Goal: Information Seeking & Learning: Find specific fact

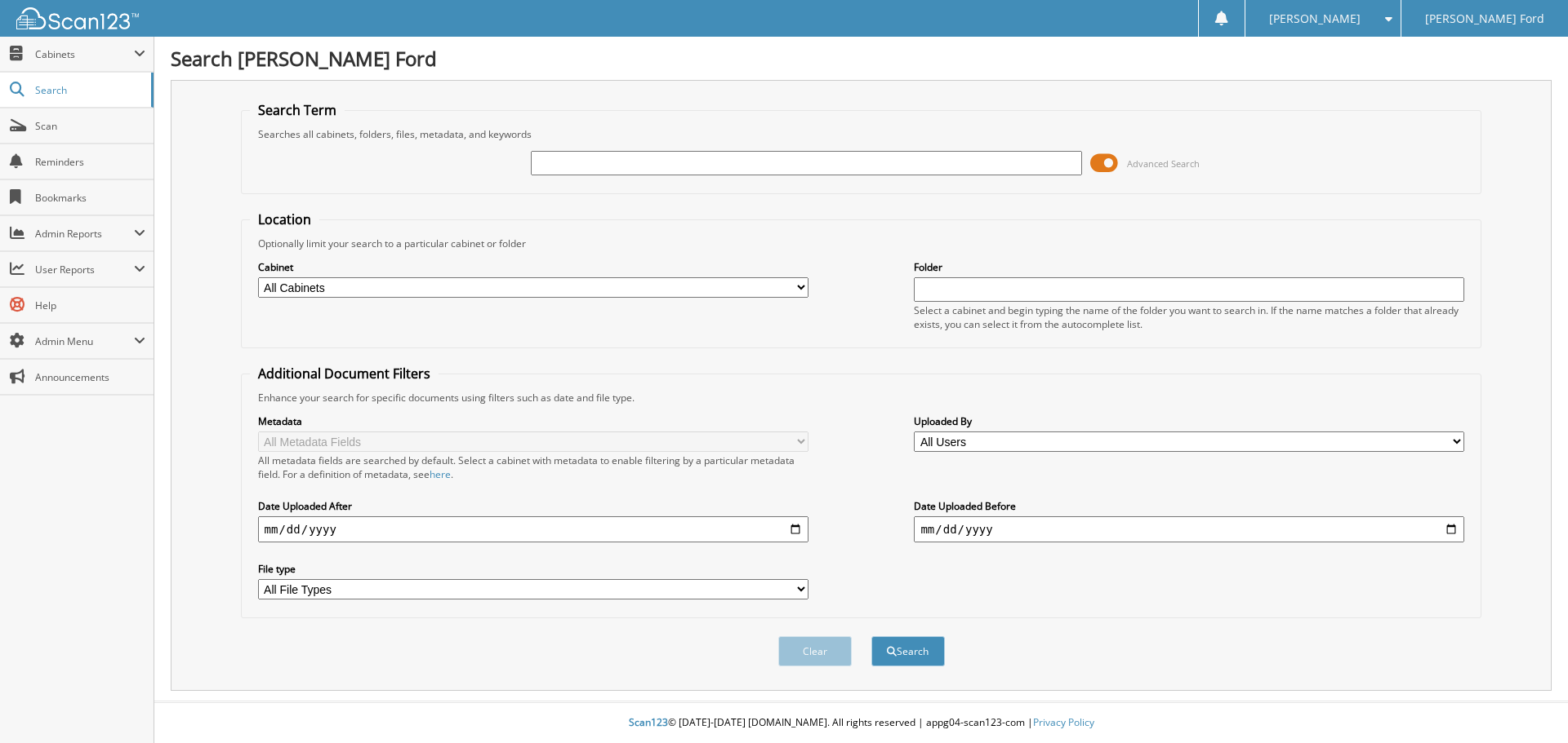
click at [743, 160] on input "text" at bounding box center [806, 163] width 550 height 25
type input "reynolds"
click at [871, 636] on button "Search" at bounding box center [907, 651] width 73 height 30
click at [674, 163] on input "text" at bounding box center [806, 163] width 550 height 25
type input "41508a"
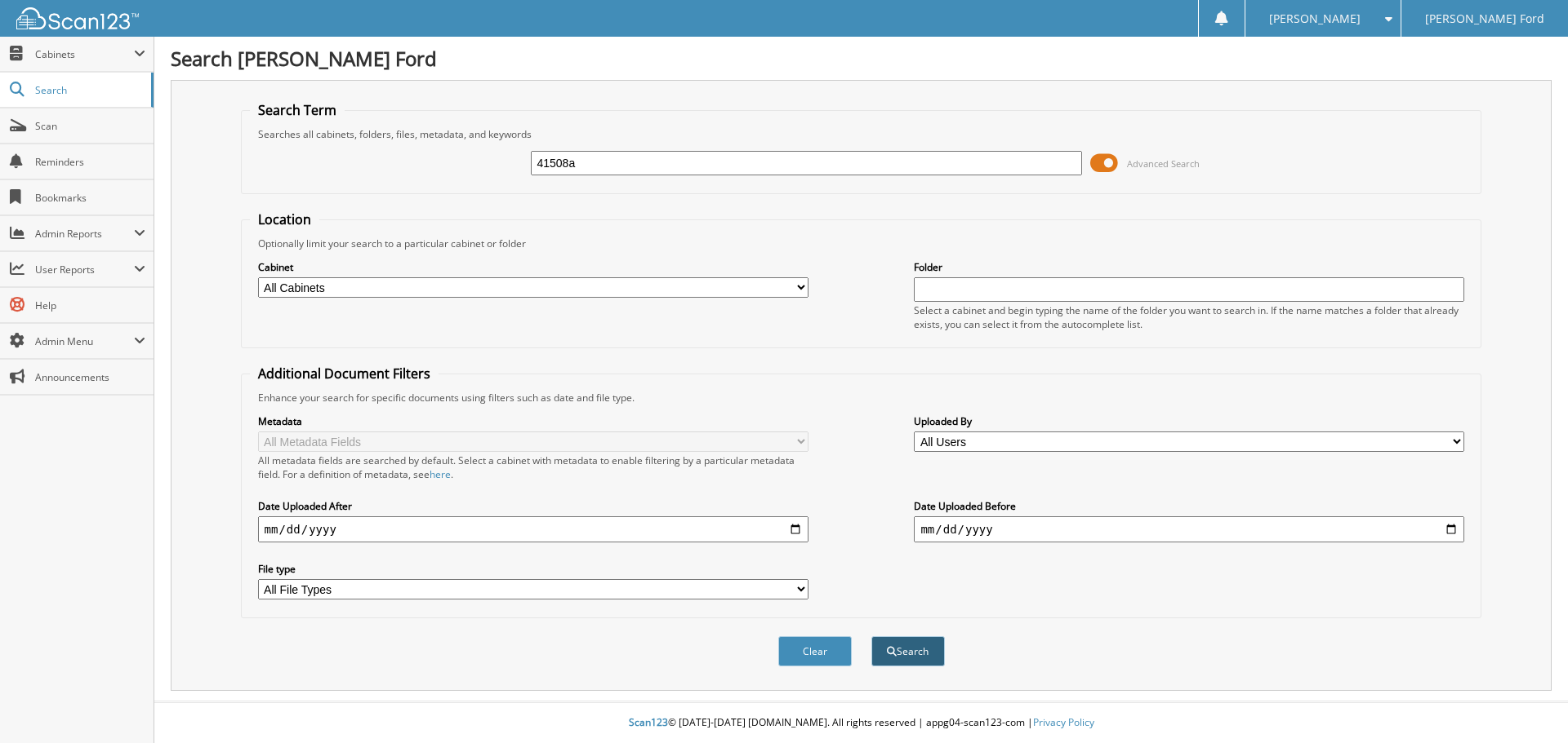
click at [906, 650] on button "Search" at bounding box center [907, 651] width 73 height 30
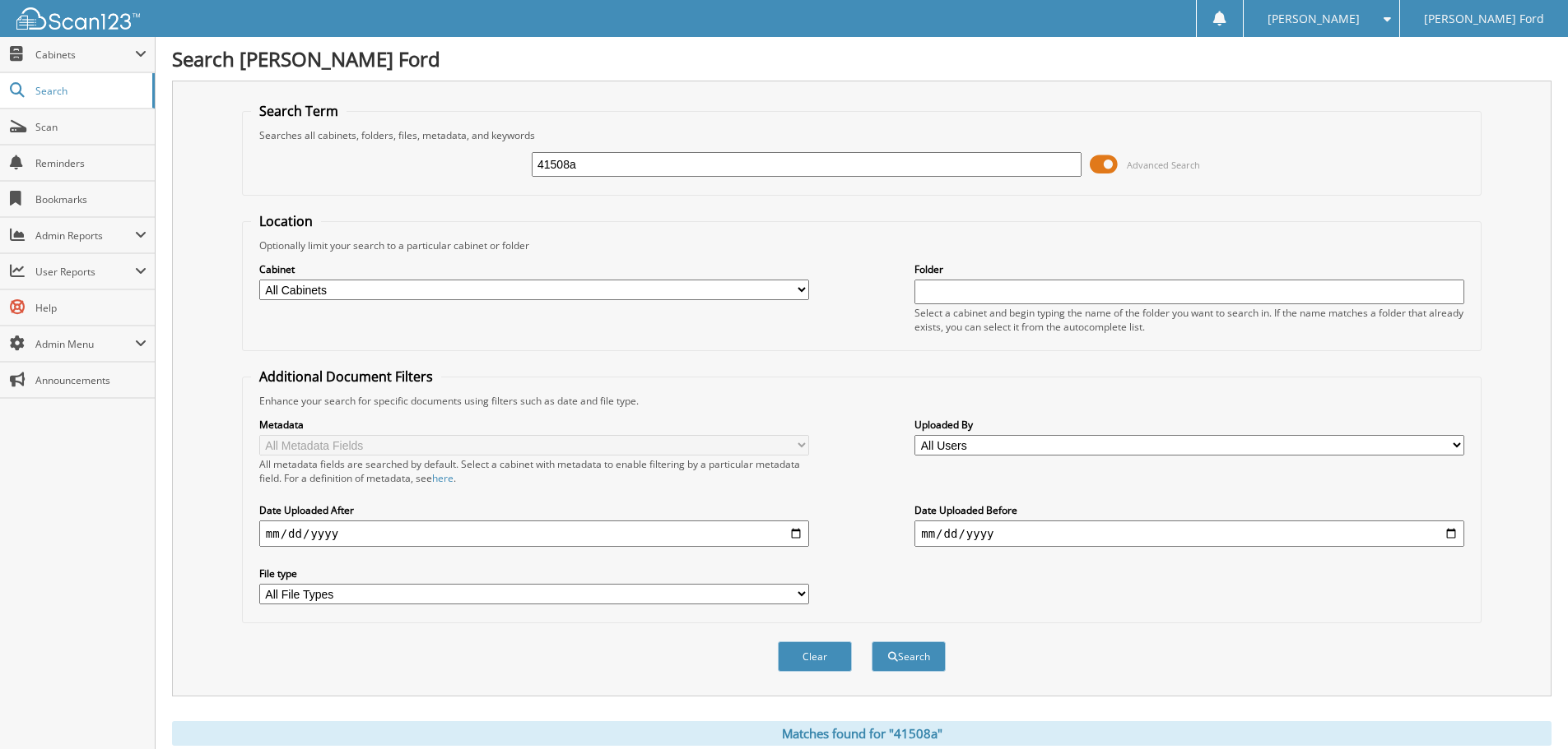
click at [556, 279] on div "Cabinet All Cabinets ACCOUNTS PAYABLE ACCOUNTS RECEIVABLE BODY SHOP RO CAR DEAL…" at bounding box center [534, 281] width 549 height 41
click at [572, 284] on select "All Cabinets ACCOUNTS PAYABLE ACCOUNTS RECEIVABLE BODY SHOP RO CAR DEALS PARTS …" at bounding box center [534, 290] width 549 height 20
select select "36761"
click at [260, 280] on select "All Cabinets ACCOUNTS PAYABLE ACCOUNTS RECEIVABLE BODY SHOP RO CAR DEALS PARTS …" at bounding box center [534, 290] width 549 height 20
click at [899, 655] on button "Search" at bounding box center [908, 657] width 74 height 30
